Goal: Task Accomplishment & Management: Manage account settings

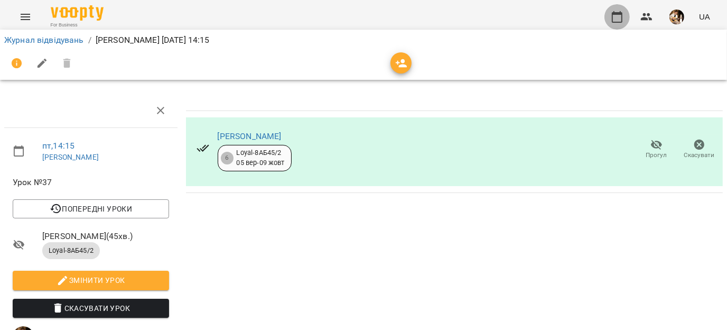
click at [612, 13] on icon "button" at bounding box center [617, 17] width 11 height 12
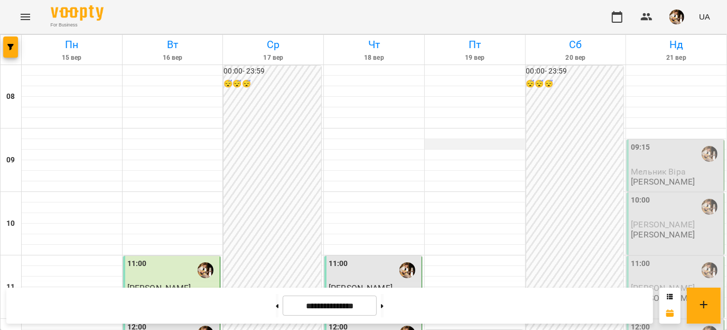
scroll to position [419, 0]
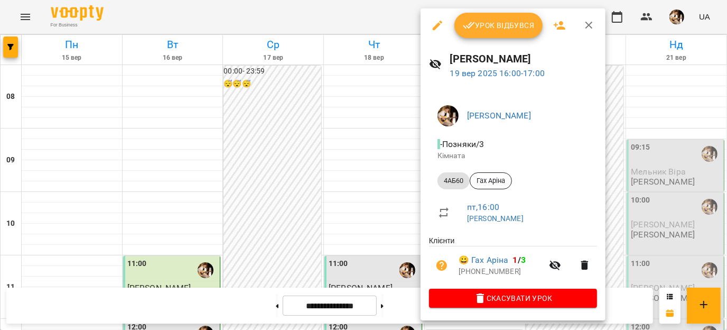
click at [477, 25] on span "Урок відбувся" at bounding box center [499, 25] width 72 height 13
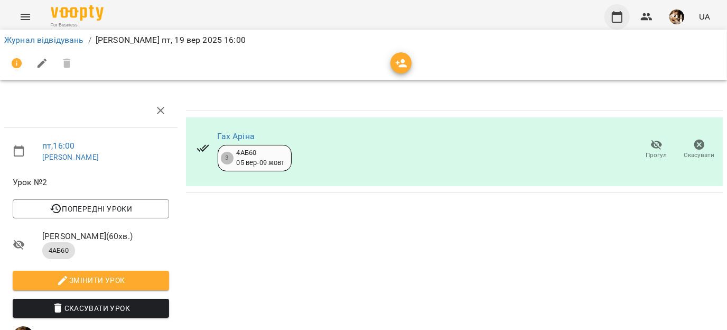
click at [617, 21] on icon "button" at bounding box center [617, 17] width 13 height 13
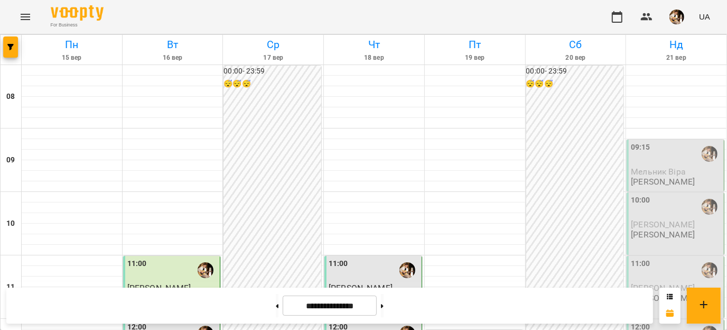
scroll to position [339, 0]
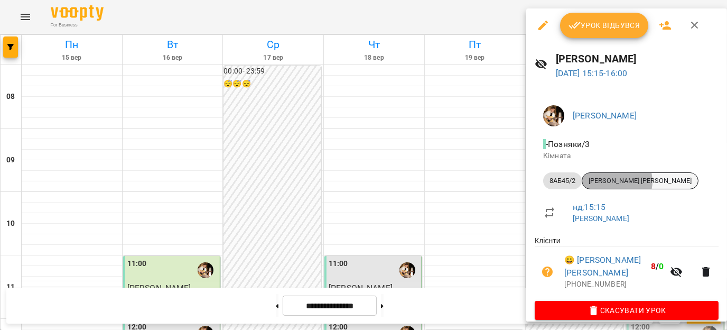
click at [617, 181] on span "[PERSON_NAME] [PERSON_NAME]" at bounding box center [640, 181] width 116 height 10
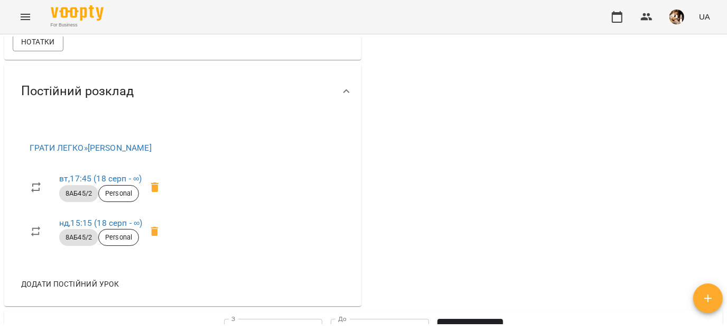
scroll to position [452, 0]
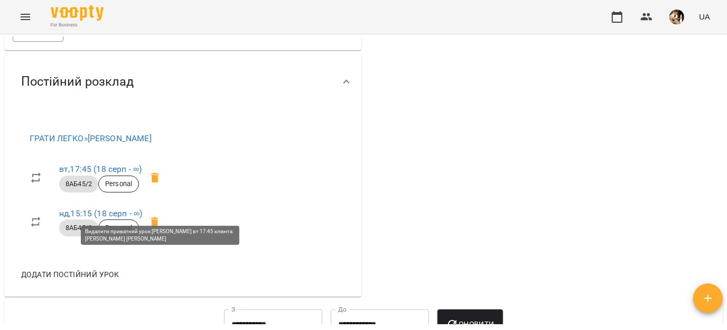
click at [161, 184] on icon at bounding box center [154, 177] width 13 height 13
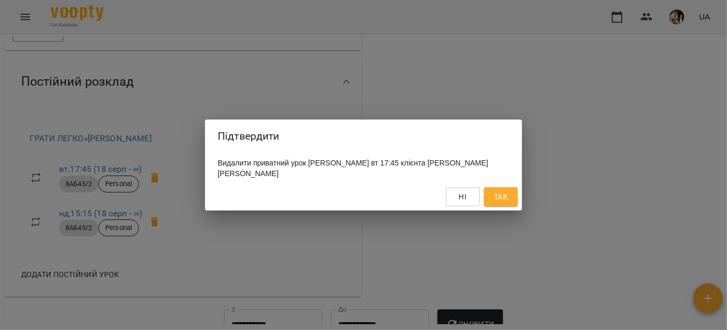
click at [498, 197] on span "Так" at bounding box center [501, 196] width 14 height 13
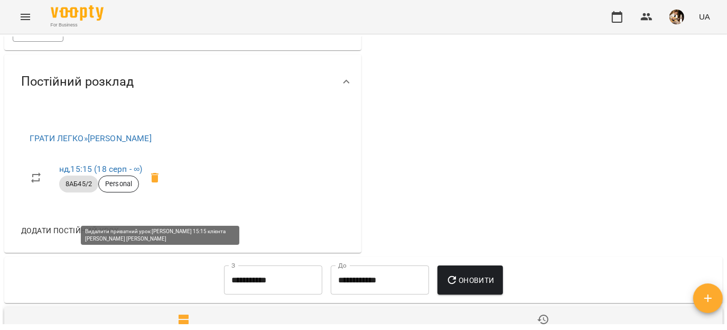
click at [158, 182] on icon at bounding box center [154, 178] width 7 height 10
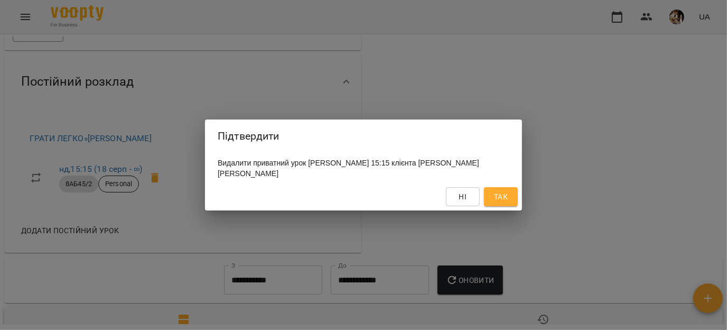
click at [491, 199] on button "Так" at bounding box center [501, 196] width 34 height 19
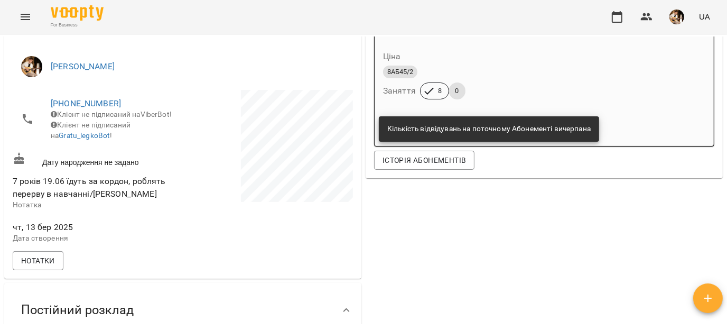
scroll to position [29, 0]
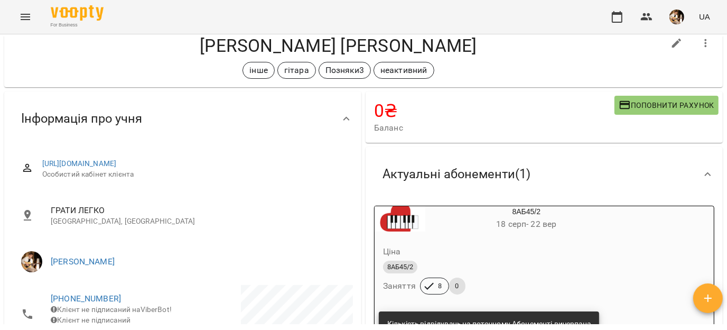
click at [671, 46] on icon "button" at bounding box center [676, 43] width 13 height 13
select select "**"
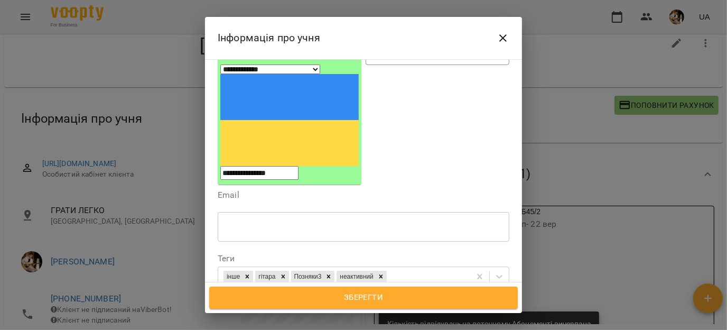
scroll to position [183, 0]
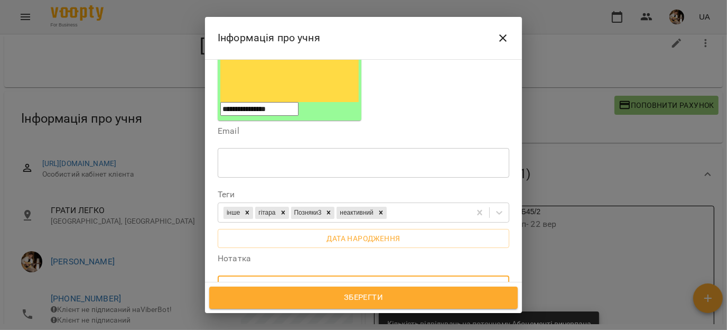
drag, startPoint x: 473, startPoint y: 205, endPoint x: 204, endPoint y: 199, distance: 269.5
click at [204, 199] on div "**********" at bounding box center [363, 165] width 727 height 330
type textarea "**********"
click at [283, 292] on span "Зберегти" at bounding box center [363, 298] width 285 height 14
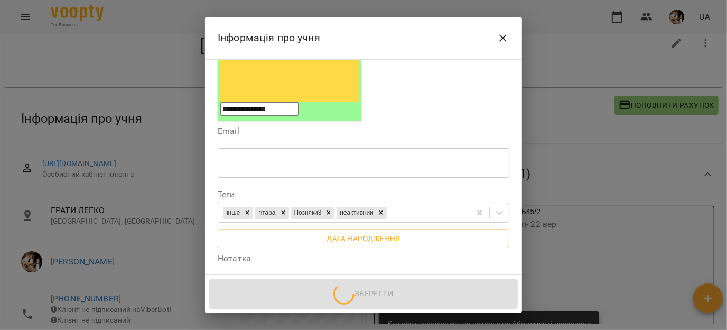
scroll to position [23, 0]
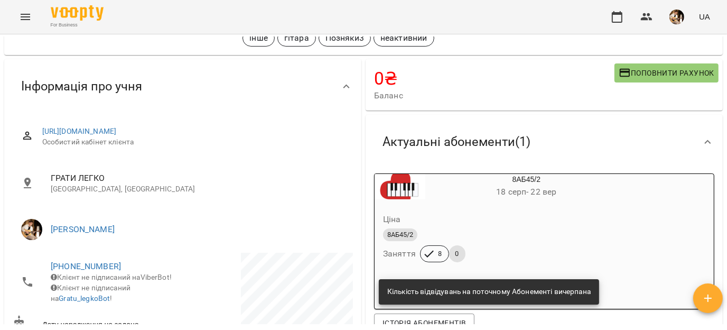
scroll to position [65, 0]
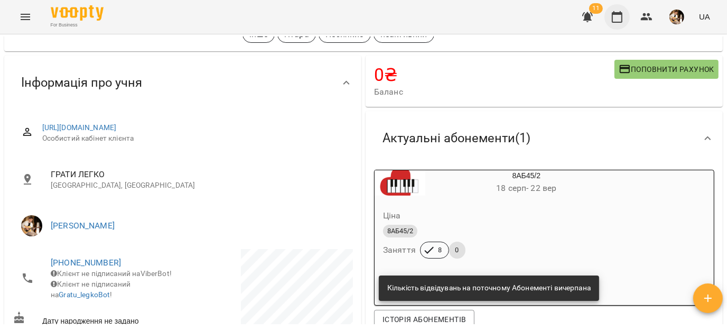
click at [613, 18] on icon "button" at bounding box center [617, 17] width 11 height 12
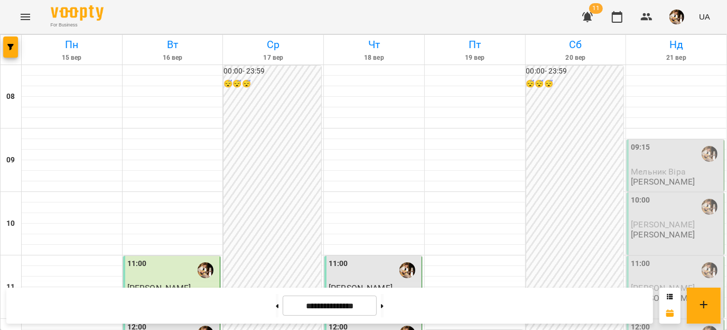
scroll to position [409, 0]
click at [620, 20] on icon "button" at bounding box center [617, 17] width 13 height 13
click at [384, 315] on button at bounding box center [382, 305] width 3 height 23
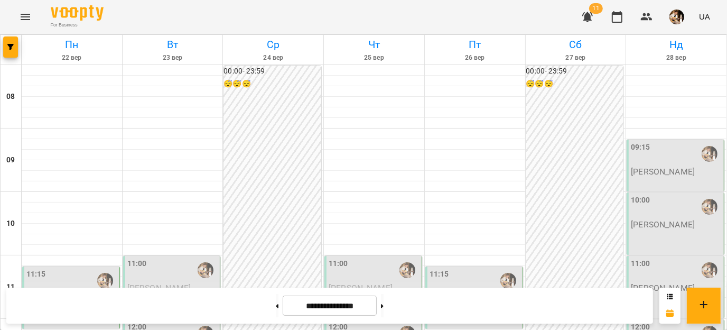
scroll to position [374, 0]
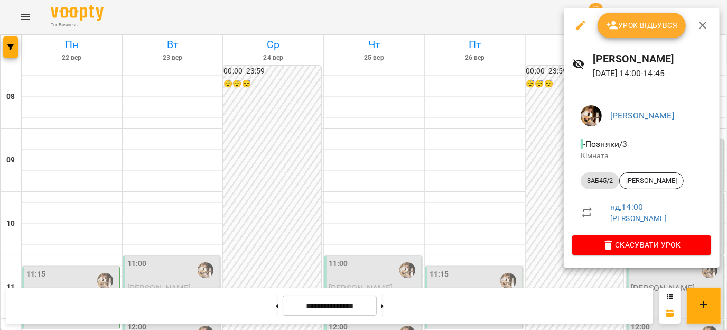
click at [704, 27] on icon "button" at bounding box center [702, 25] width 7 height 7
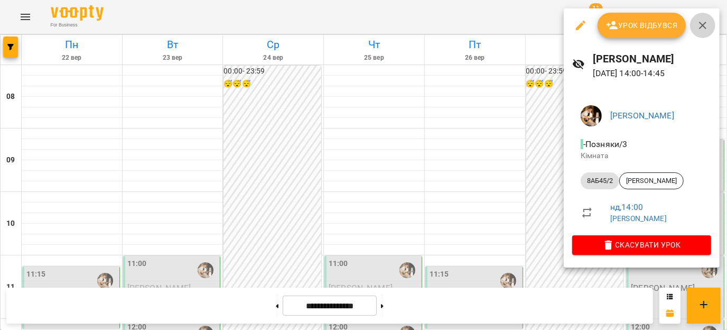
click at [707, 22] on icon "button" at bounding box center [702, 25] width 13 height 13
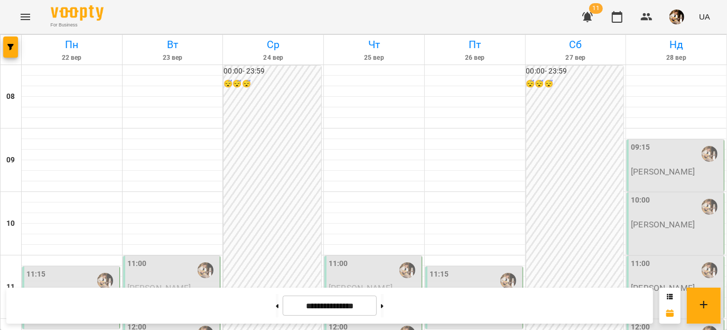
scroll to position [534, 0]
click at [384, 296] on button at bounding box center [382, 305] width 3 height 23
click at [276, 304] on button at bounding box center [277, 305] width 3 height 23
type input "**********"
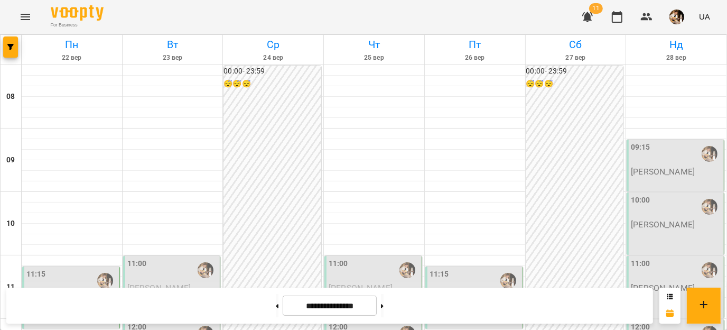
click at [678, 13] on img "button" at bounding box center [676, 17] width 15 height 15
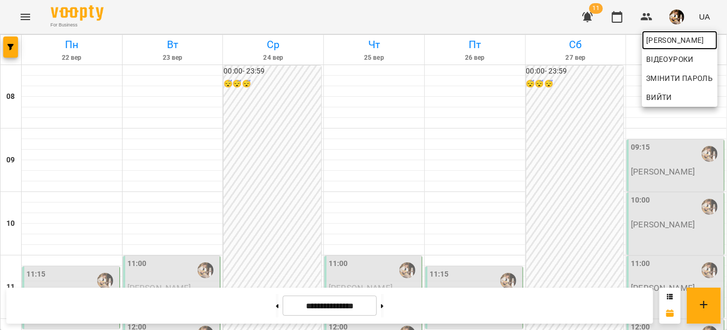
click at [653, 40] on span "[PERSON_NAME]" at bounding box center [679, 40] width 67 height 13
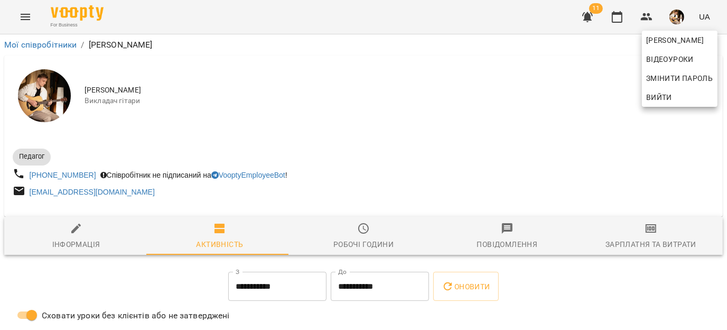
click at [339, 230] on div at bounding box center [363, 165] width 727 height 330
click at [352, 232] on span "Робочі години" at bounding box center [363, 236] width 131 height 29
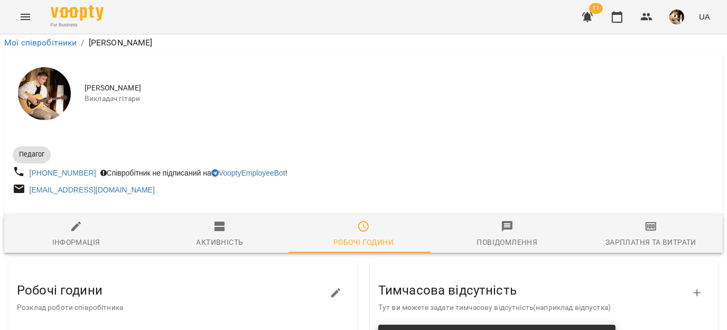
scroll to position [221, 0]
click at [331, 286] on icon "button" at bounding box center [336, 292] width 13 height 13
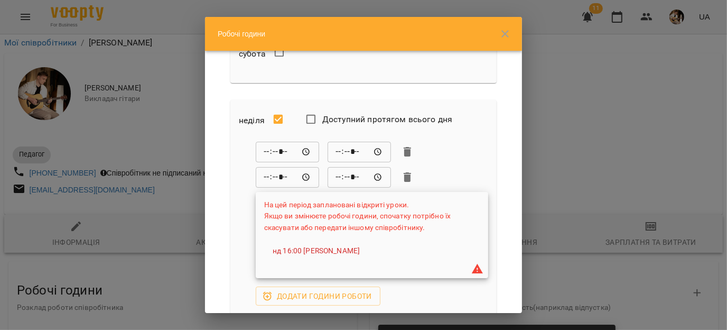
scroll to position [720, 0]
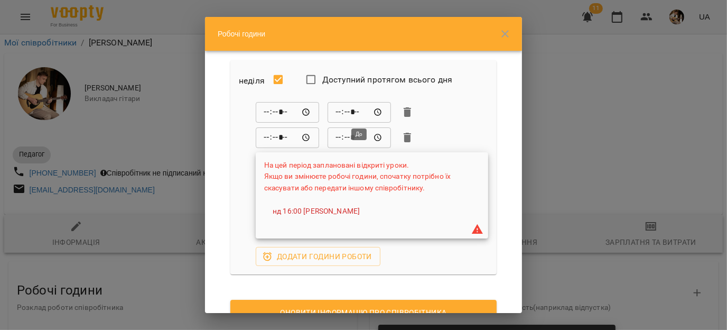
click at [340, 112] on input "*****" at bounding box center [359, 111] width 63 height 21
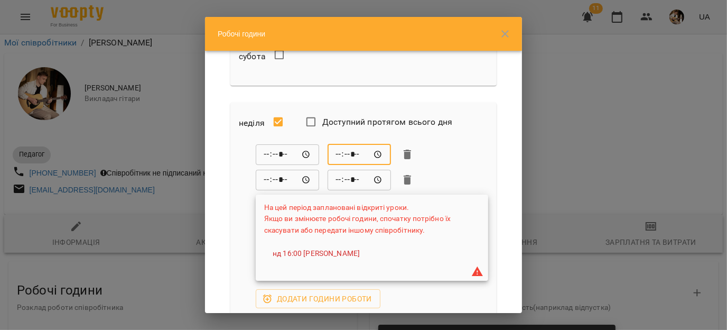
type input "*****"
click at [266, 179] on input "*****" at bounding box center [287, 179] width 63 height 21
type input "*****"
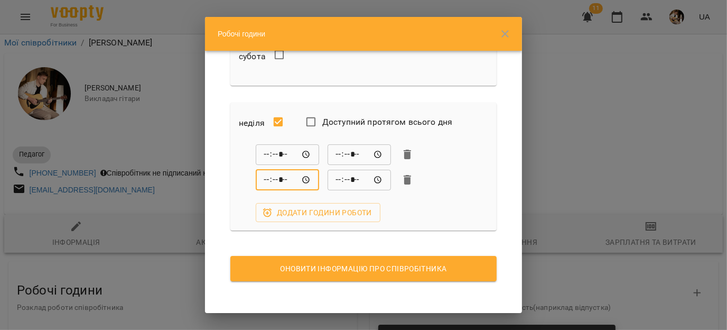
click at [339, 273] on button "Оновити інформацію про співробітника" at bounding box center [363, 268] width 266 height 25
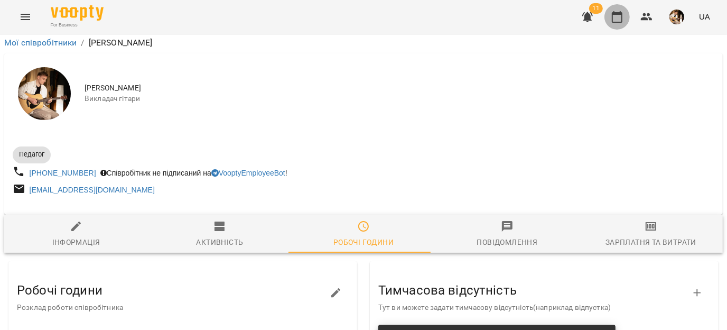
click at [618, 20] on icon "button" at bounding box center [617, 17] width 13 height 13
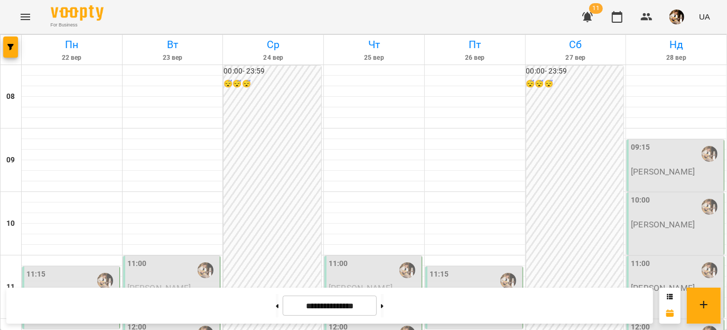
scroll to position [606, 0]
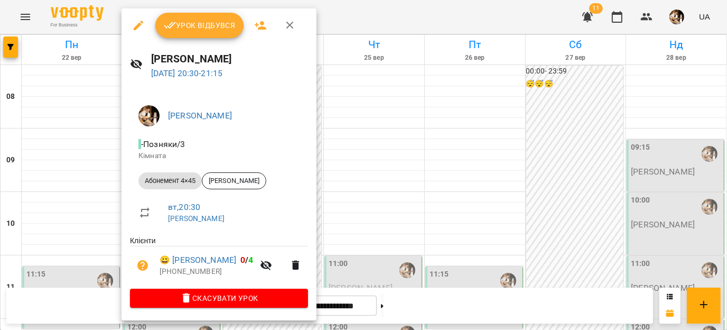
click at [296, 23] on button "button" at bounding box center [289, 25] width 25 height 25
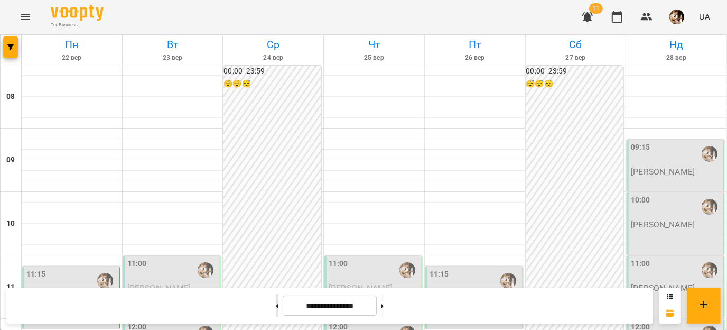
click at [276, 312] on button at bounding box center [277, 305] width 3 height 23
type input "**********"
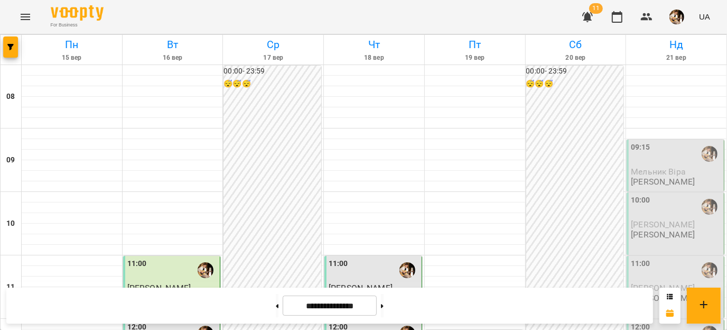
scroll to position [406, 0]
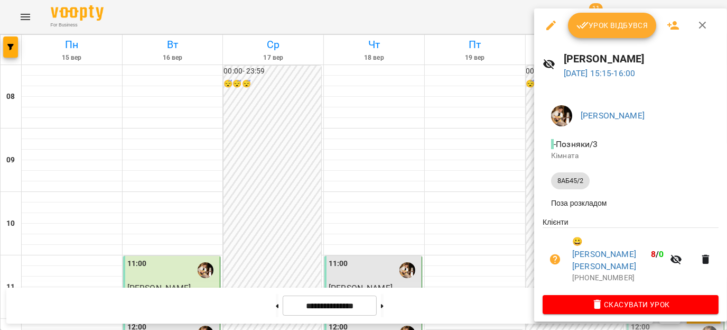
click at [550, 32] on button "button" at bounding box center [550, 25] width 25 height 25
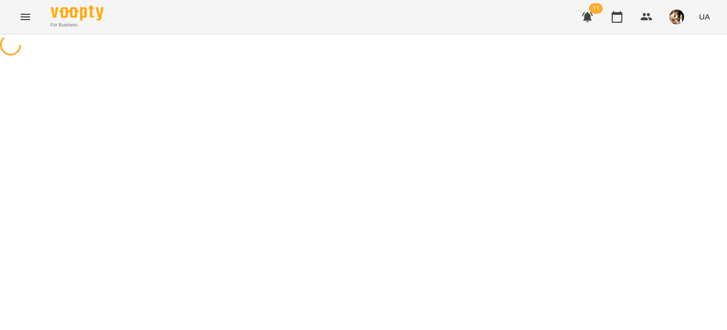
select select "*******"
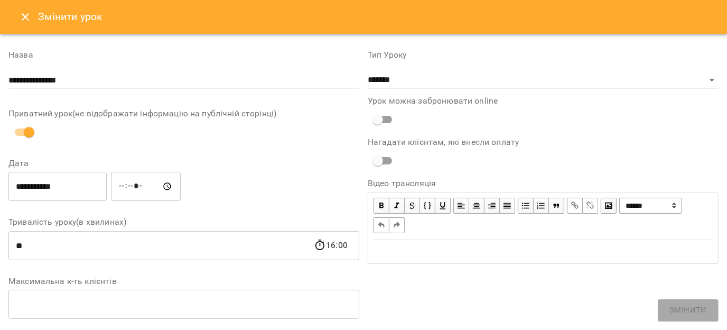
click at [21, 21] on icon "Close" at bounding box center [25, 17] width 13 height 13
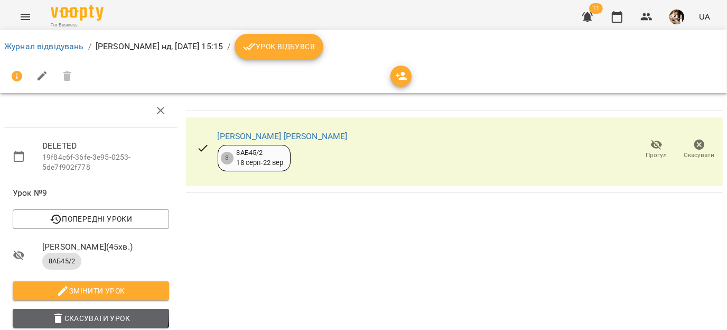
click at [86, 312] on span "Скасувати Урок" at bounding box center [90, 318] width 139 height 13
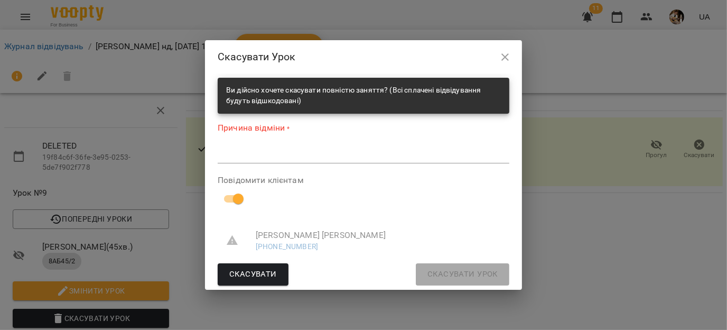
click at [246, 158] on textarea at bounding box center [364, 155] width 292 height 10
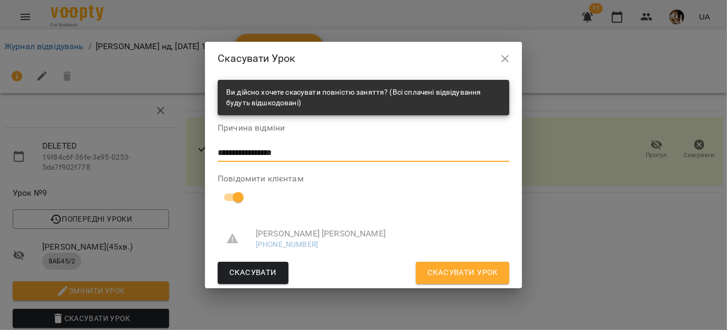
type textarea "**********"
click at [443, 271] on span "Скасувати Урок" at bounding box center [462, 273] width 70 height 14
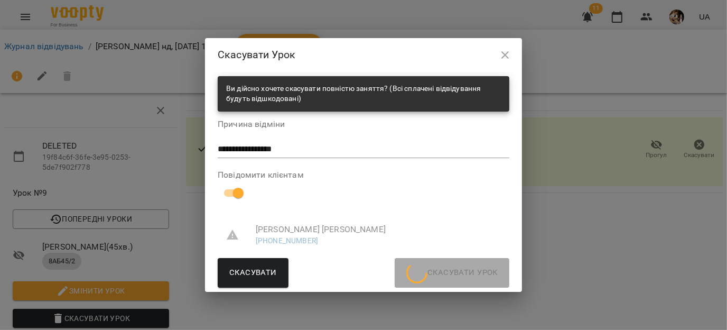
scroll to position [5, 0]
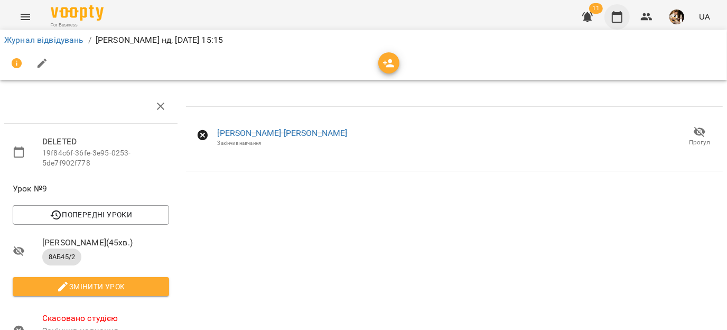
click at [612, 17] on icon "button" at bounding box center [617, 17] width 11 height 12
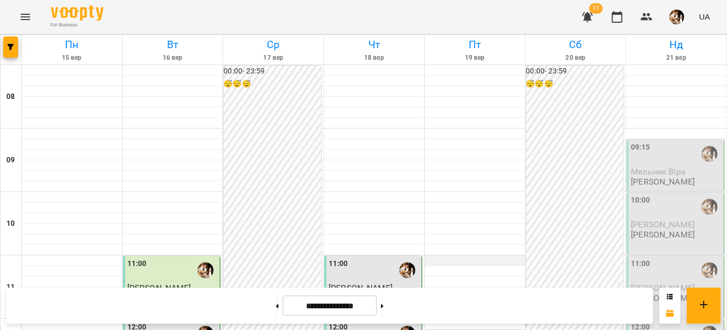
scroll to position [416, 0]
click at [384, 309] on button at bounding box center [382, 305] width 3 height 23
type input "**********"
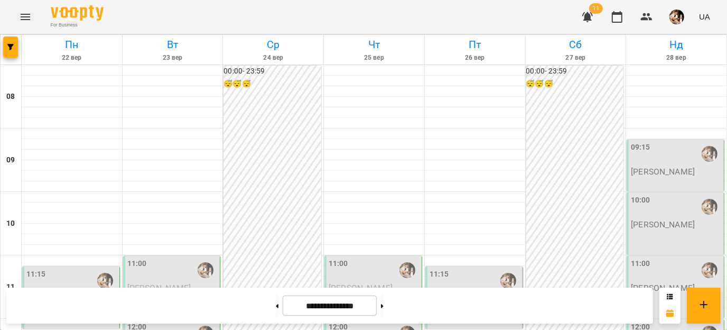
scroll to position [553, 0]
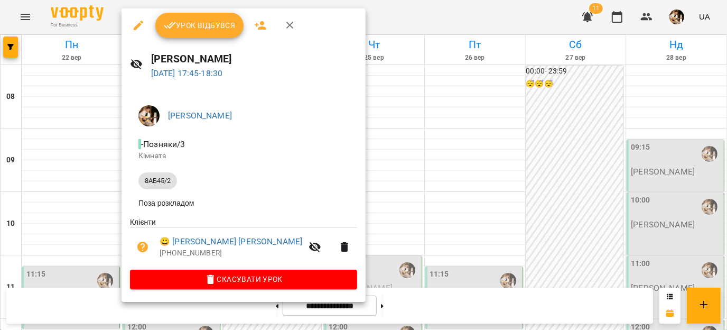
click at [138, 27] on icon "button" at bounding box center [139, 26] width 10 height 10
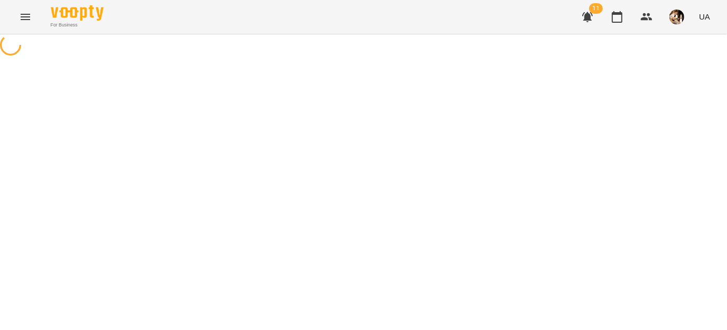
select select "*******"
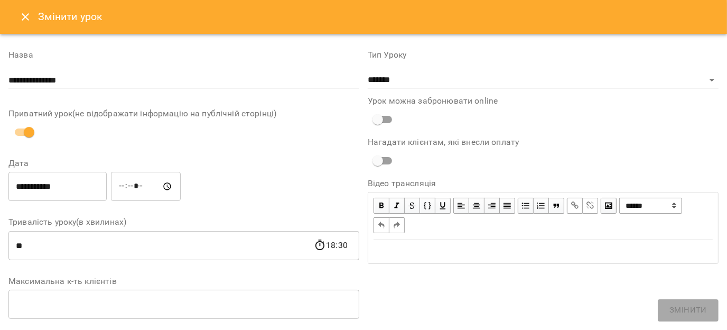
click at [16, 16] on button "Close" at bounding box center [25, 16] width 25 height 25
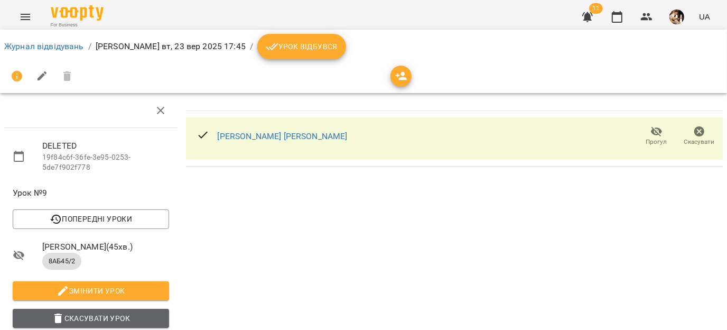
click at [92, 312] on span "Скасувати Урок" at bounding box center [90, 318] width 139 height 13
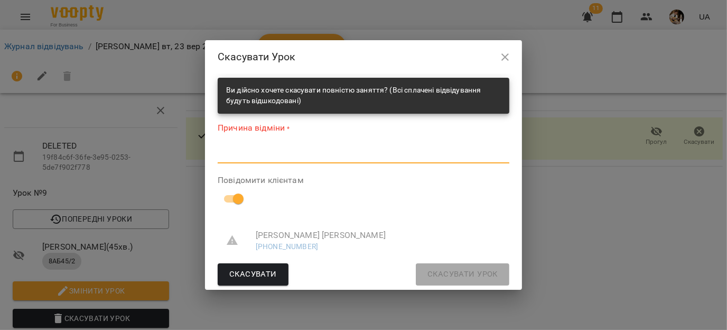
click at [264, 155] on textarea at bounding box center [364, 155] width 292 height 10
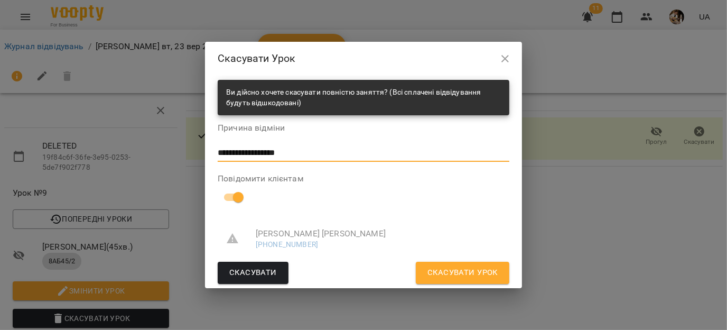
type textarea "**********"
click at [447, 268] on span "Скасувати Урок" at bounding box center [462, 273] width 70 height 14
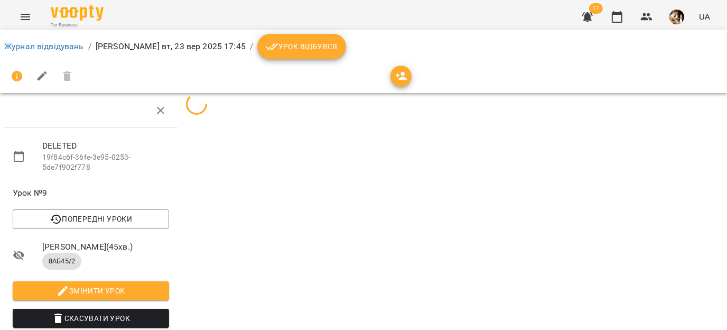
scroll to position [5, 0]
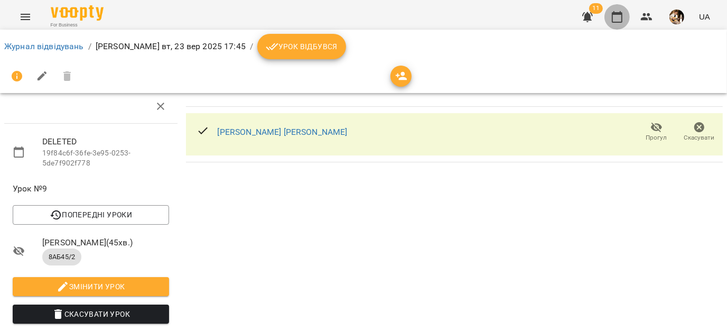
click at [611, 24] on button "button" at bounding box center [616, 16] width 25 height 25
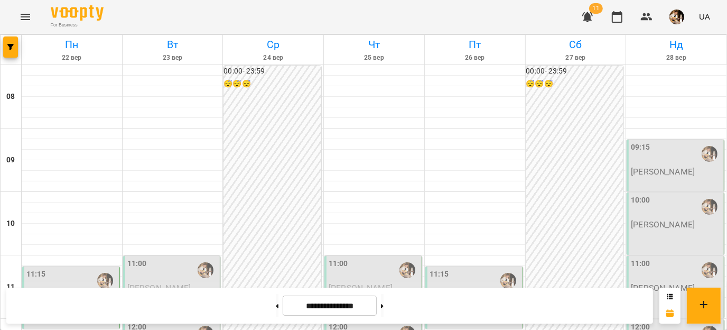
scroll to position [209, 0]
click at [81, 266] on div "11:15 [PERSON_NAME] [PERSON_NAME]" at bounding box center [71, 297] width 98 height 62
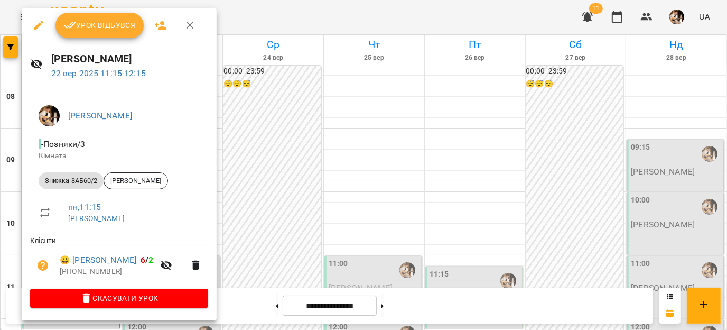
click at [38, 27] on icon "button" at bounding box center [39, 26] width 10 height 10
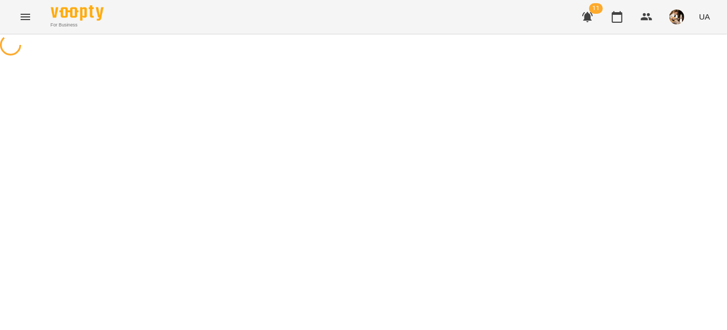
select select "**********"
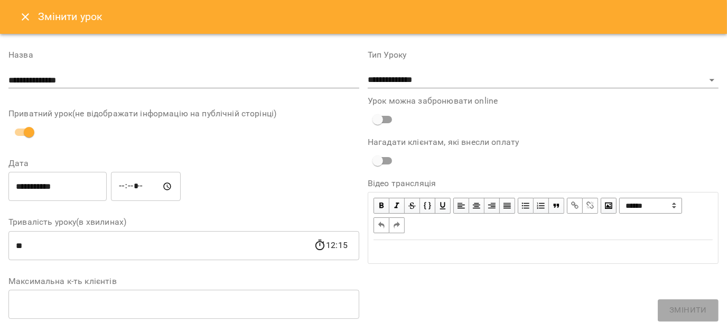
click at [135, 187] on input "*****" at bounding box center [146, 187] width 70 height 30
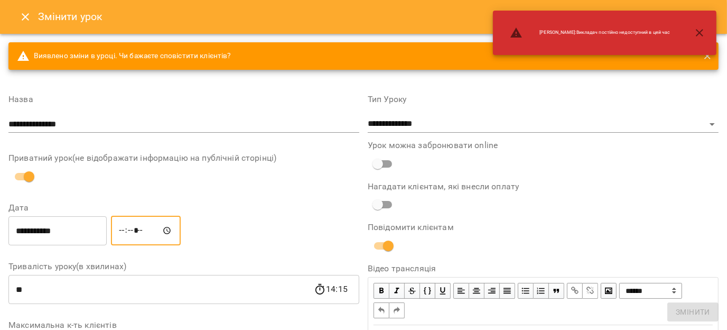
type input "*****"
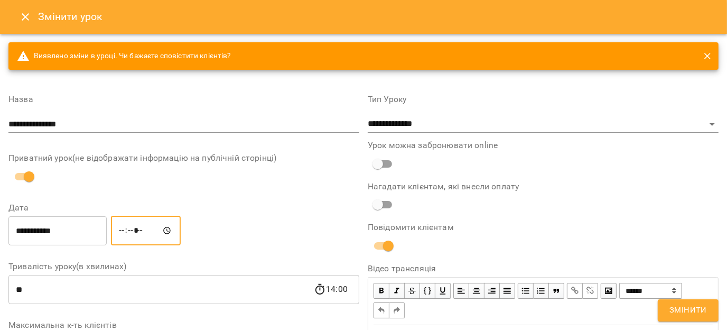
click at [686, 304] on span "Змінити" at bounding box center [688, 310] width 38 height 14
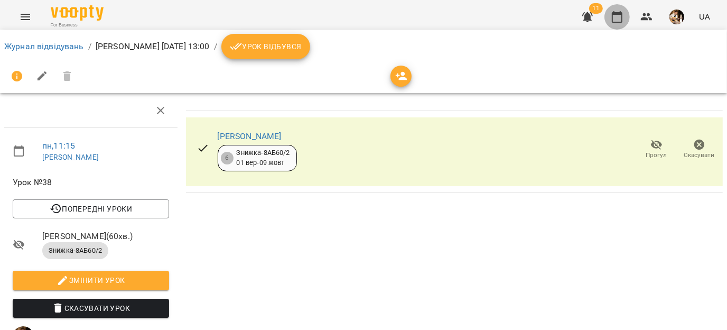
click at [618, 17] on icon "button" at bounding box center [617, 17] width 13 height 13
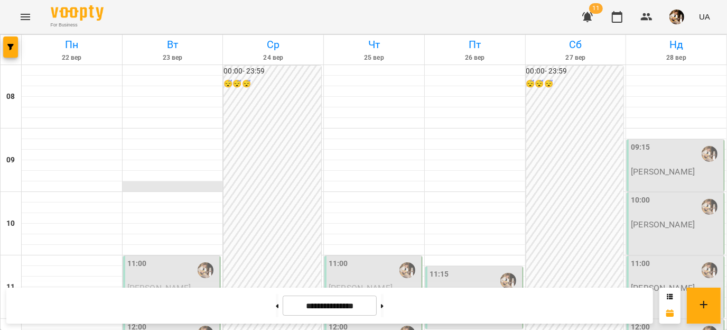
scroll to position [606, 0]
click at [276, 307] on button at bounding box center [277, 305] width 3 height 23
type input "**********"
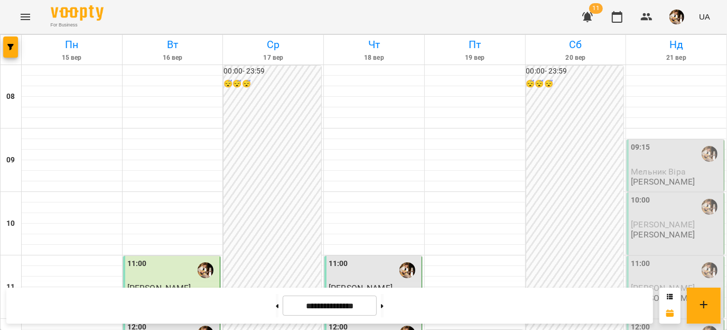
scroll to position [468, 0]
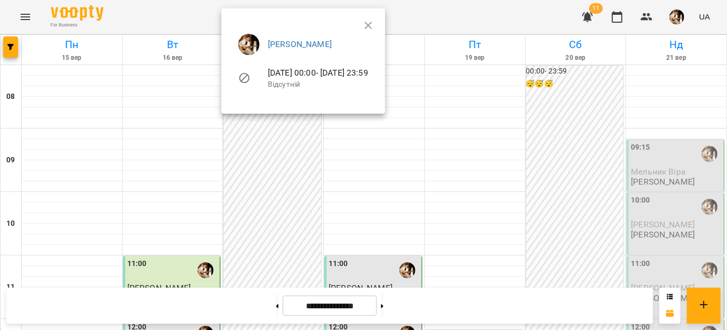
click at [282, 165] on div at bounding box center [363, 165] width 727 height 330
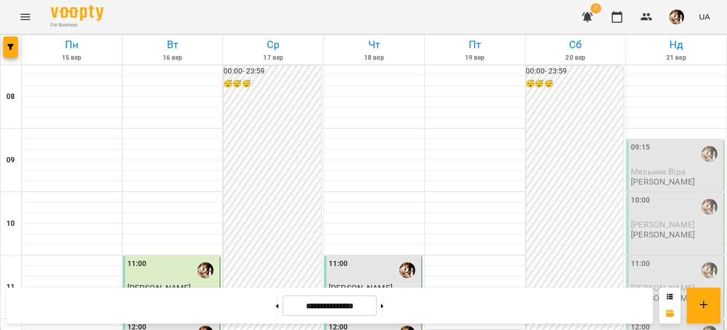
scroll to position [491, 0]
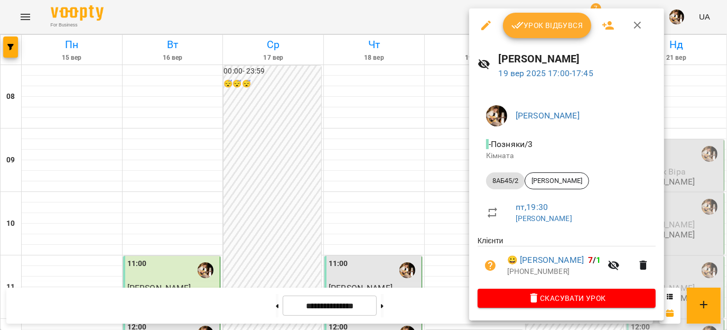
click at [531, 31] on span "Урок відбувся" at bounding box center [547, 25] width 72 height 13
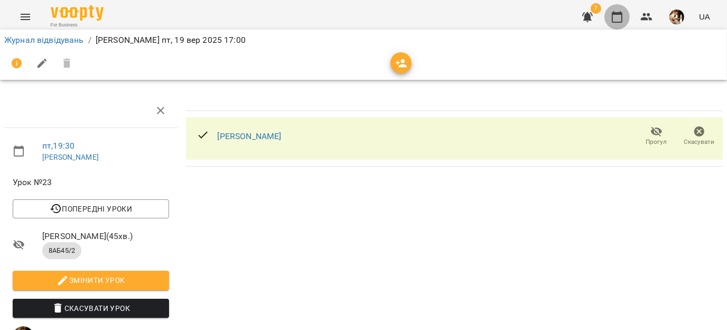
click at [620, 17] on icon "button" at bounding box center [617, 17] width 13 height 13
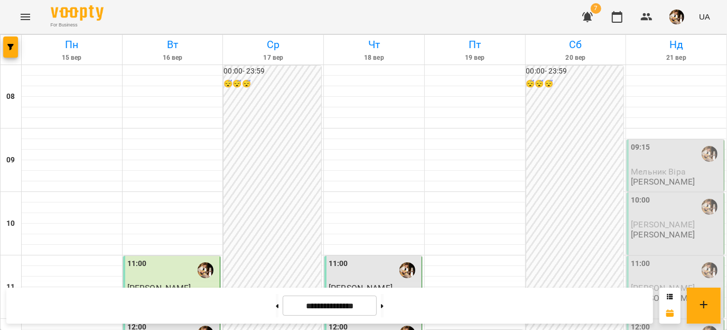
scroll to position [458, 0]
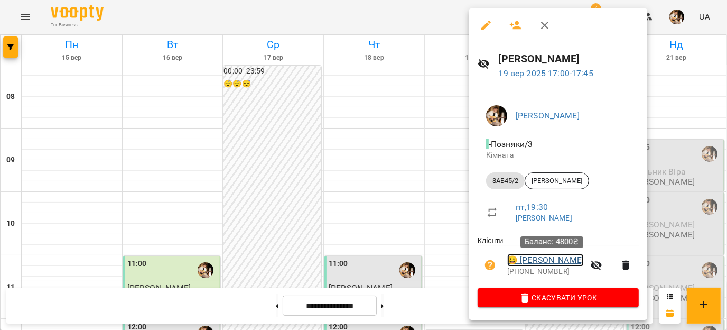
click at [546, 260] on link "😀 [PERSON_NAME]" at bounding box center [545, 260] width 77 height 13
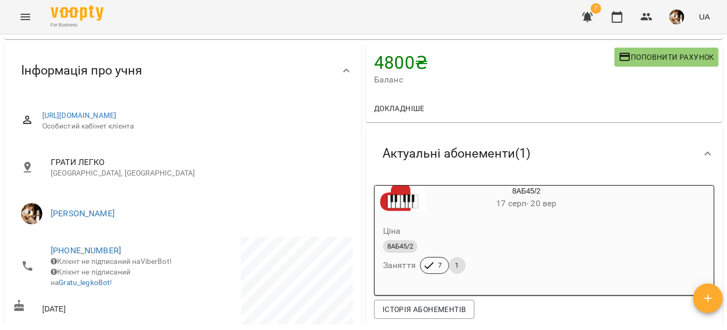
scroll to position [81, 0]
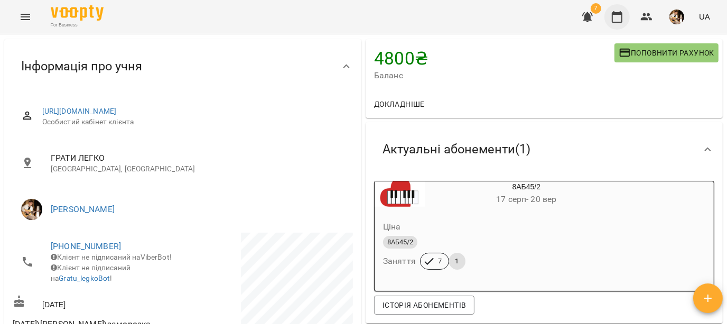
click at [617, 17] on icon "button" at bounding box center [617, 17] width 13 height 13
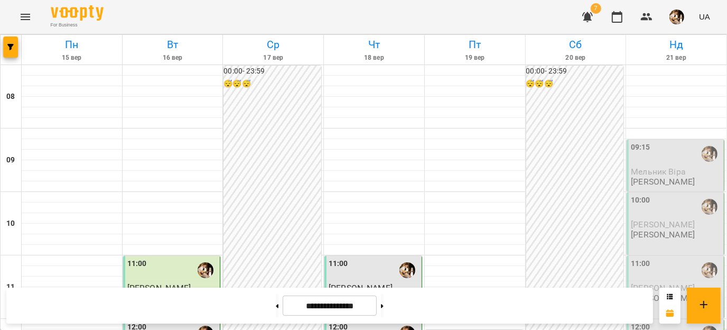
scroll to position [480, 0]
